Goal: Book appointment/travel/reservation

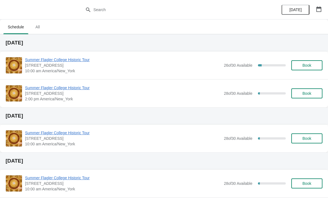
click at [46, 94] on span "[STREET_ADDRESS]" at bounding box center [123, 94] width 196 height 6
click at [47, 89] on span "Summer Flagler College Historic Tour" at bounding box center [123, 88] width 196 height 6
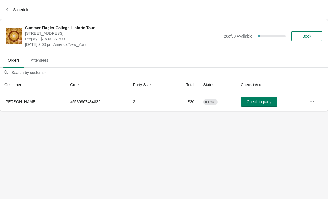
click at [13, 6] on button "Schedule" at bounding box center [18, 10] width 31 height 10
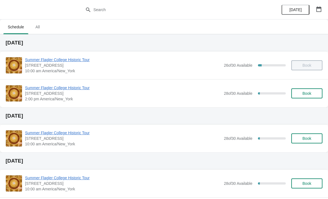
click at [308, 92] on span "Book" at bounding box center [306, 93] width 9 height 4
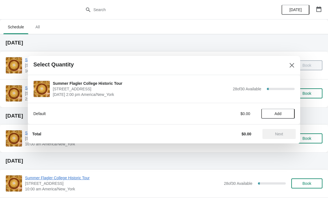
click at [287, 111] on span "Add" at bounding box center [277, 113] width 23 height 4
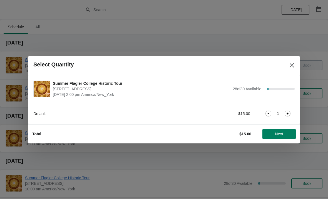
click at [291, 111] on div "1" at bounding box center [277, 114] width 33 height 6
click at [288, 114] on icon at bounding box center [287, 114] width 2 height 2
click at [284, 134] on span "Next" at bounding box center [279, 134] width 24 height 4
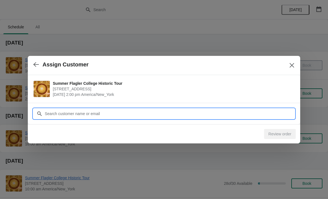
click at [216, 111] on input "Customer" at bounding box center [169, 114] width 250 height 10
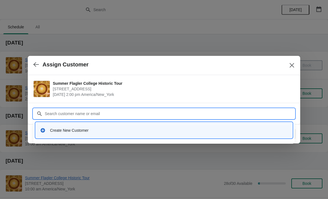
click at [71, 124] on div "Create New Customer" at bounding box center [164, 130] width 257 height 16
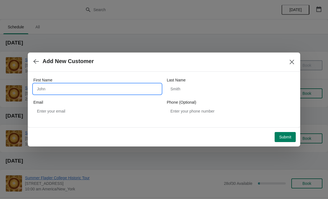
click at [79, 88] on input "First Name" at bounding box center [97, 89] width 128 height 10
type input "[PERSON_NAME]"
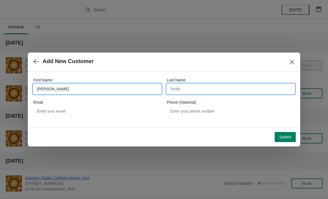
click at [233, 90] on input "Last Name" at bounding box center [231, 89] width 128 height 10
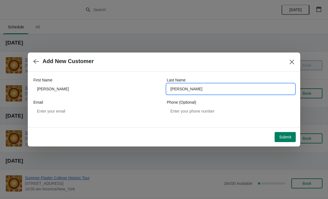
type input "[PERSON_NAME]"
